Goal: Information Seeking & Learning: Understand process/instructions

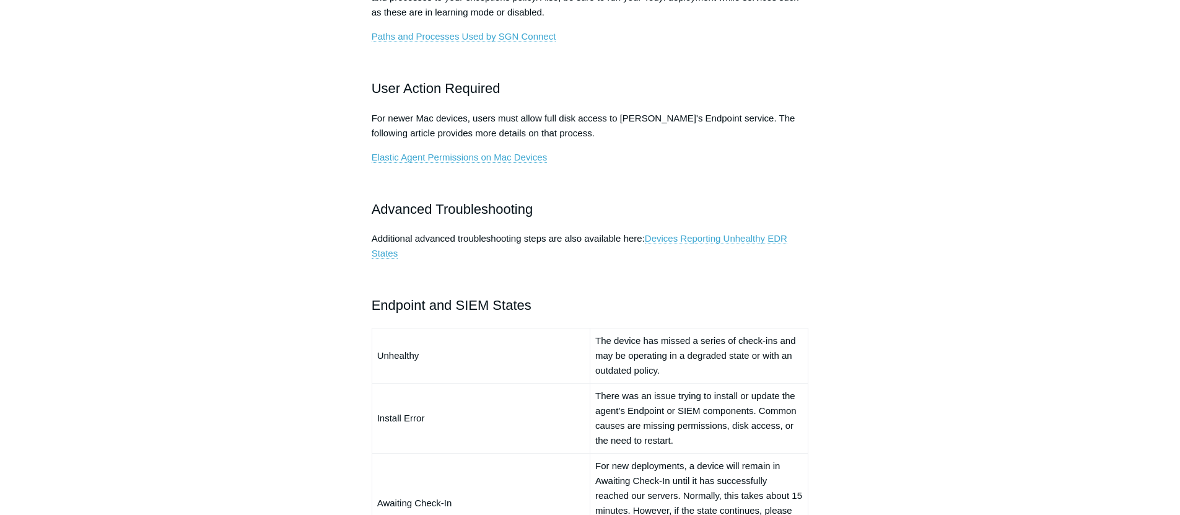
scroll to position [796, 0]
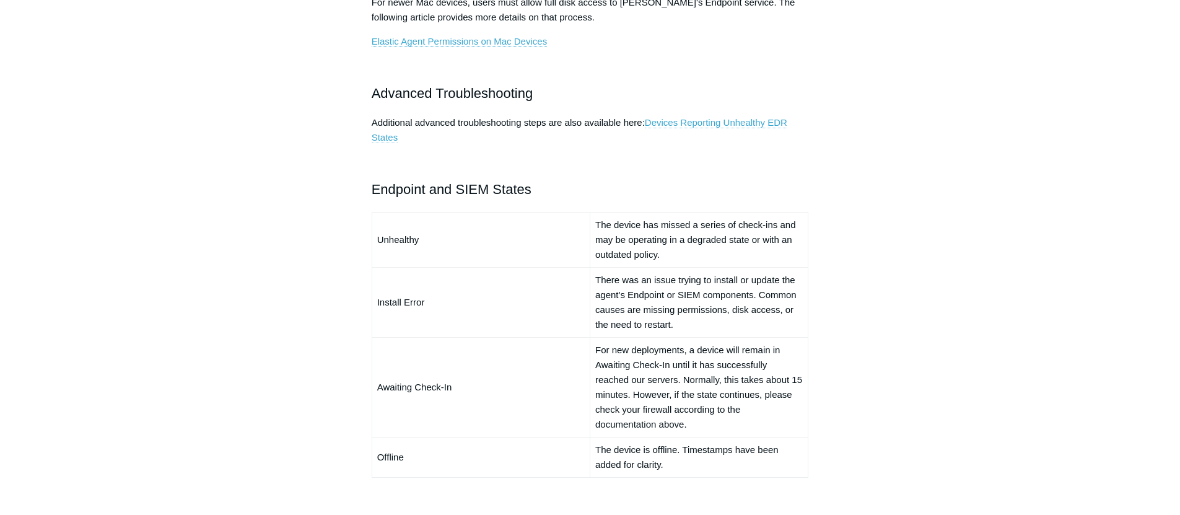
click at [667, 119] on link "Devices Reporting Unhealthy EDR States" at bounding box center [580, 130] width 416 height 26
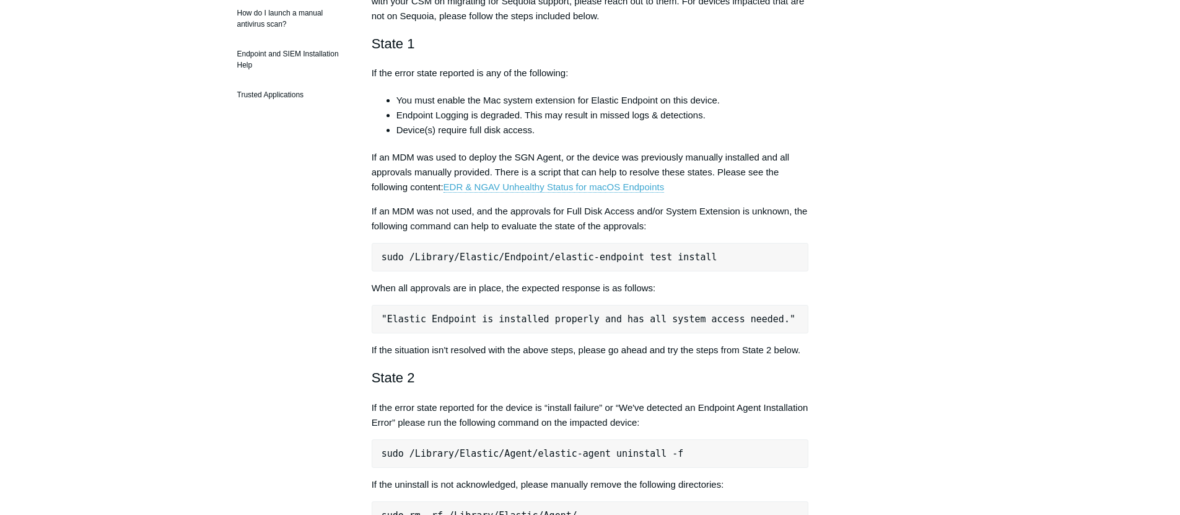
scroll to position [441, 0]
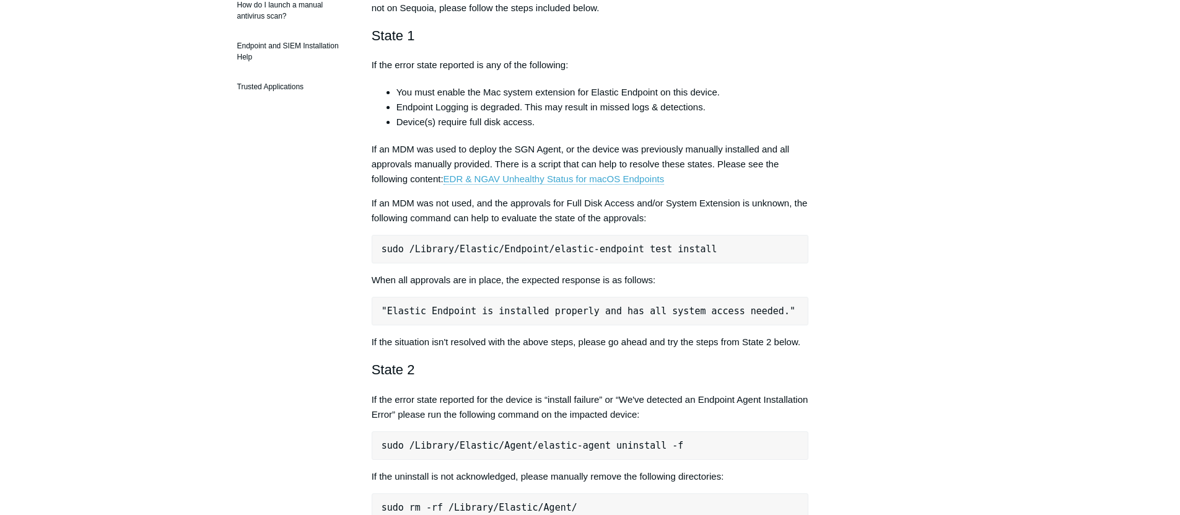
click at [551, 250] on pre "sudo /Library/Elastic/Endpoint/elastic-endpoint test install" at bounding box center [590, 249] width 437 height 29
copy div "sudo /Library/Elastic/Endpoint/elastic-endpoint test install"
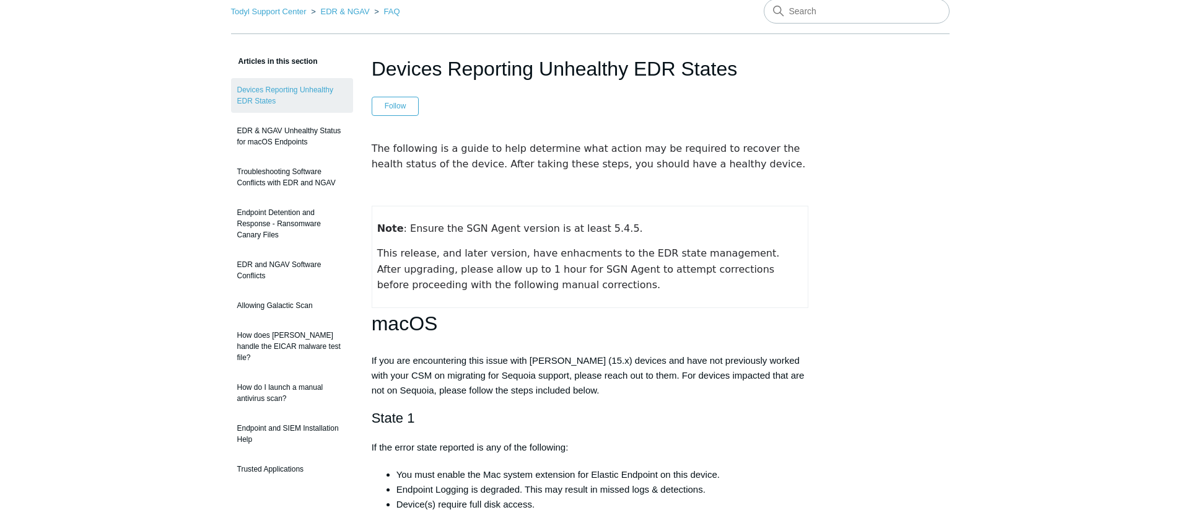
scroll to position [0, 0]
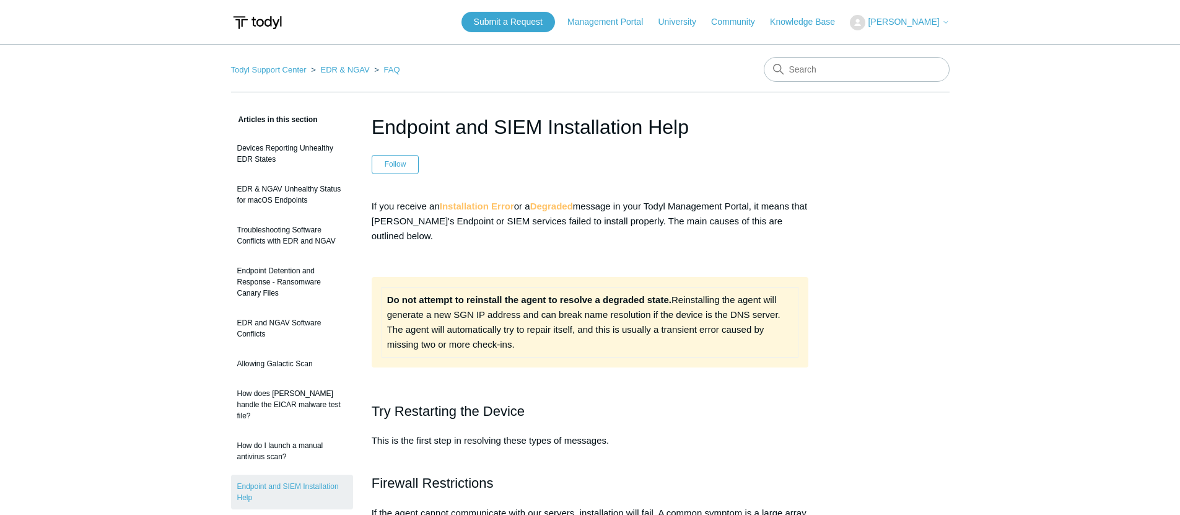
scroll to position [796, 0]
